Goal: Find specific page/section: Find specific page/section

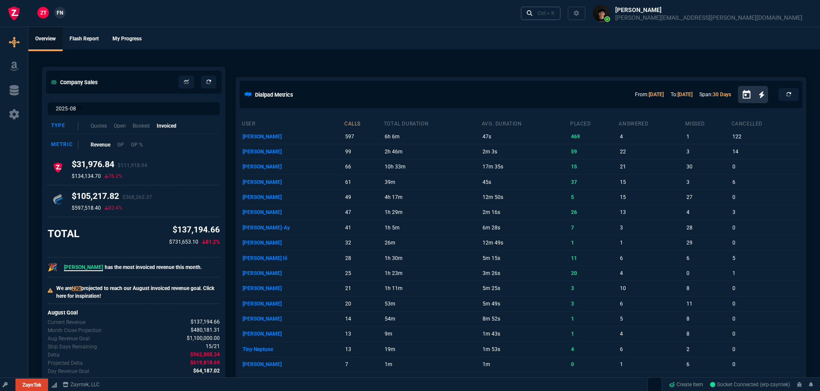
click at [554, 10] on div "Ctrl + K" at bounding box center [545, 13] width 17 height 7
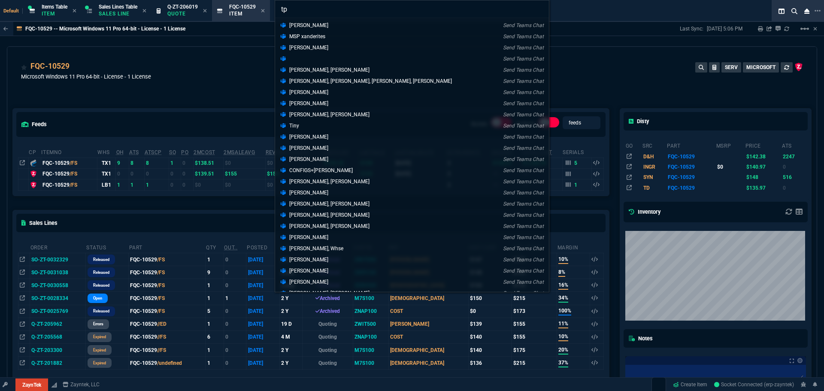
type input "t"
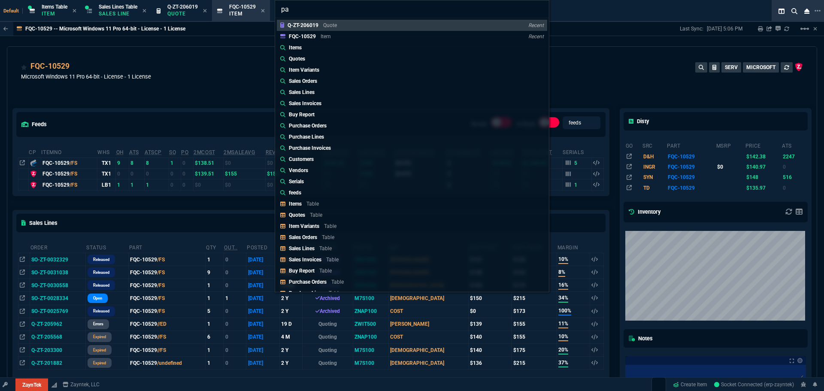
type input "p"
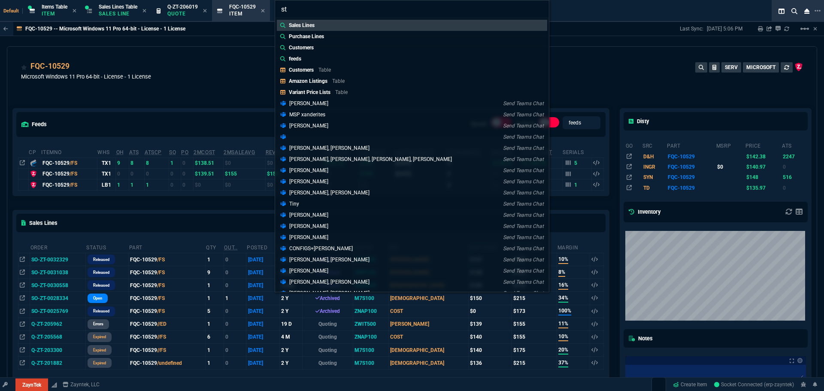
type input "s"
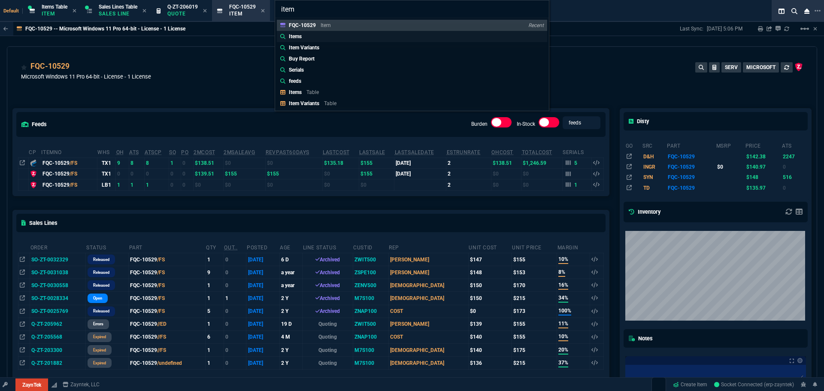
click at [301, 38] on p "Items" at bounding box center [295, 37] width 13 height 8
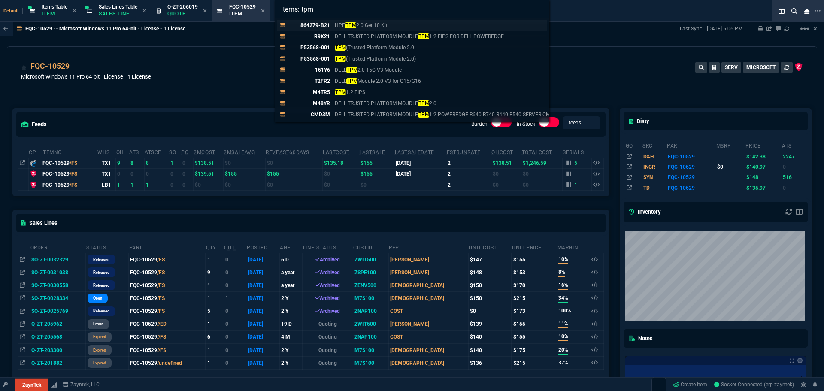
type input "Items: tpm"
click at [339, 21] on p "HPE TPM 2.0 Gen10 Kit" at bounding box center [361, 25] width 53 height 8
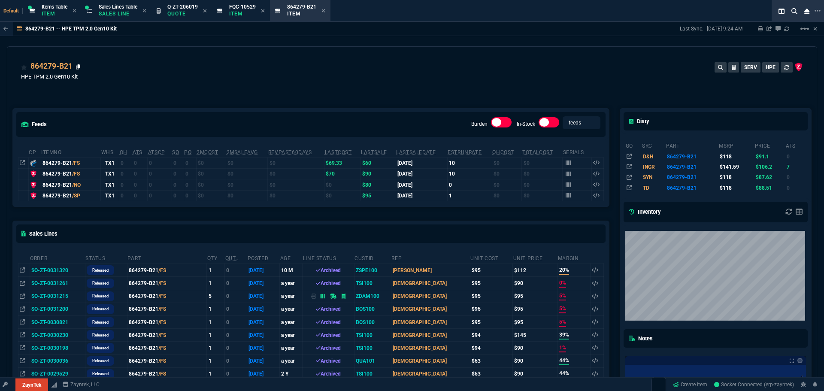
click at [78, 65] on icon at bounding box center [78, 66] width 5 height 5
